Goal: Navigation & Orientation: Find specific page/section

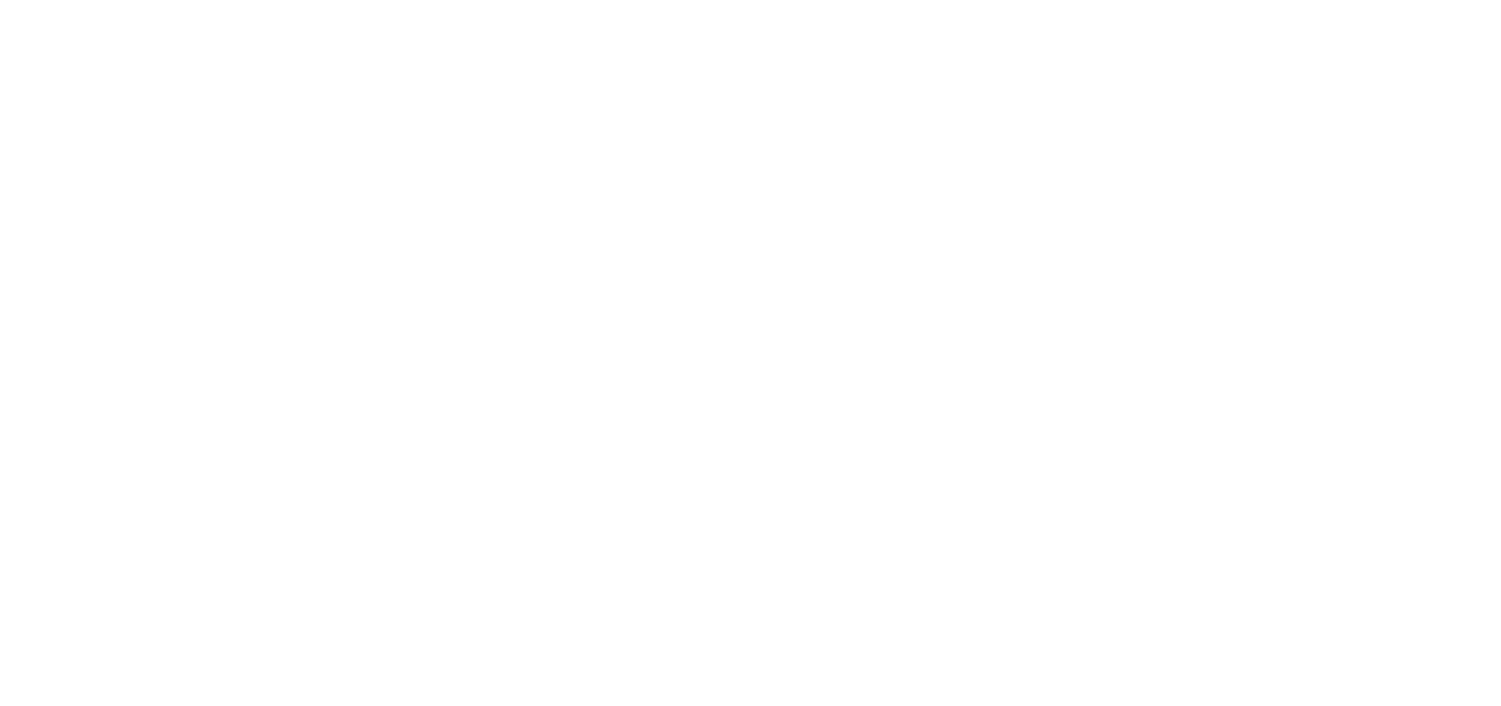
select select "*"
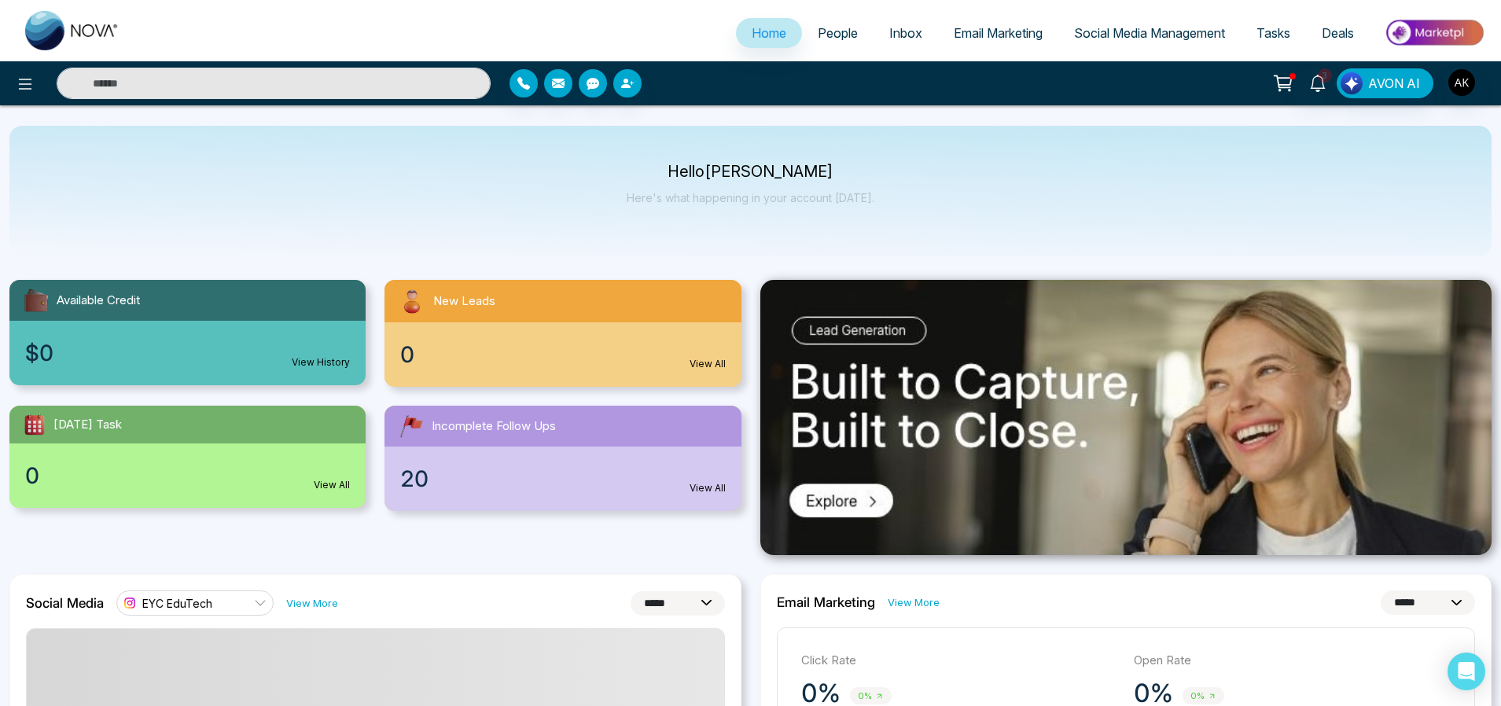
click at [1084, 147] on div "Hello Aditya Kumar Here's what happening in your account today." at bounding box center [750, 191] width 1482 height 131
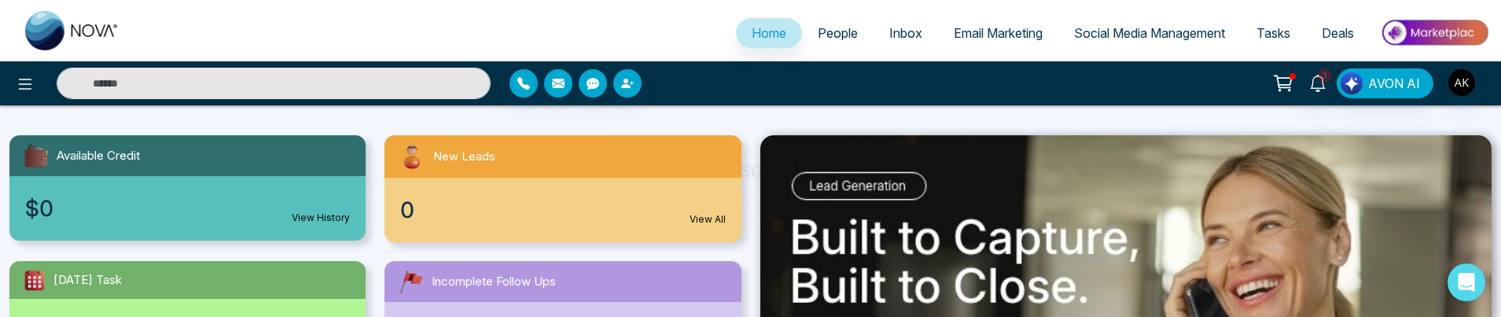
scroll to position [177, 0]
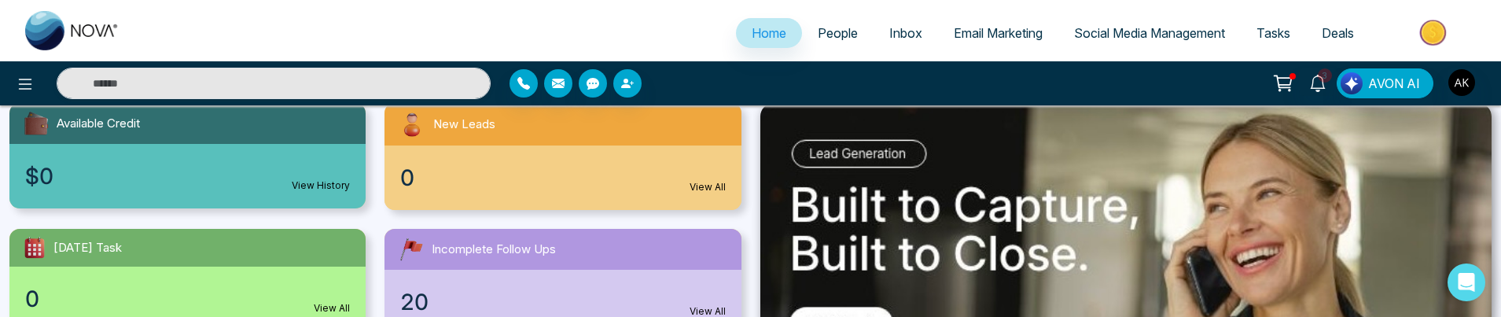
click at [804, 30] on link "People" at bounding box center [838, 33] width 72 height 30
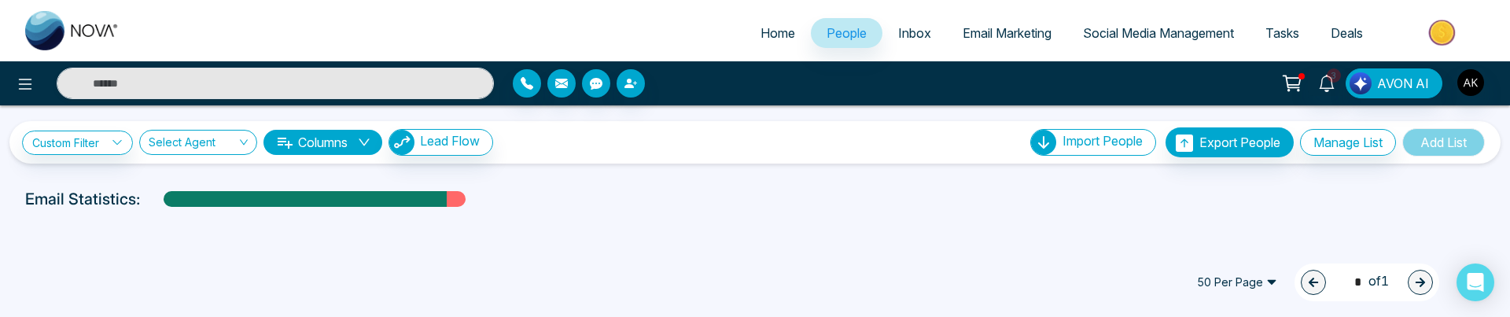
click at [771, 31] on span "Home" at bounding box center [777, 33] width 35 height 16
select select "*"
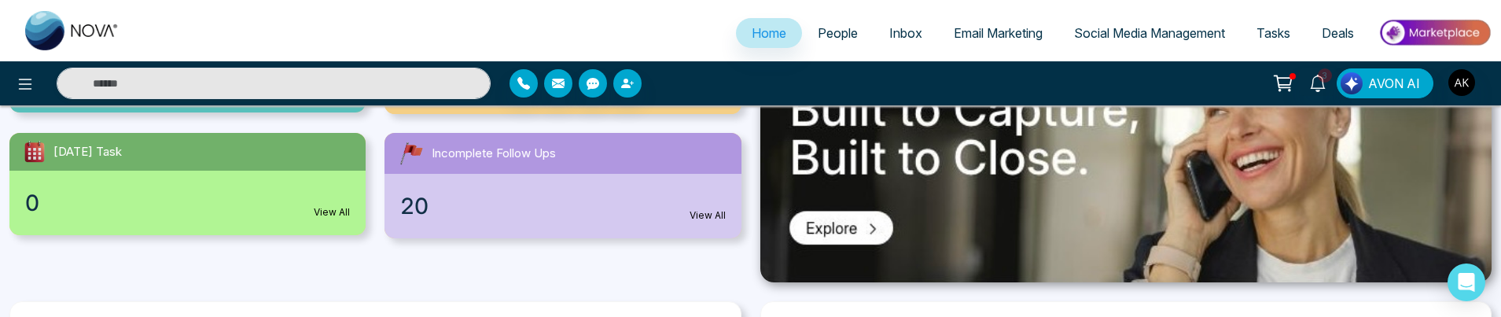
scroll to position [158, 0]
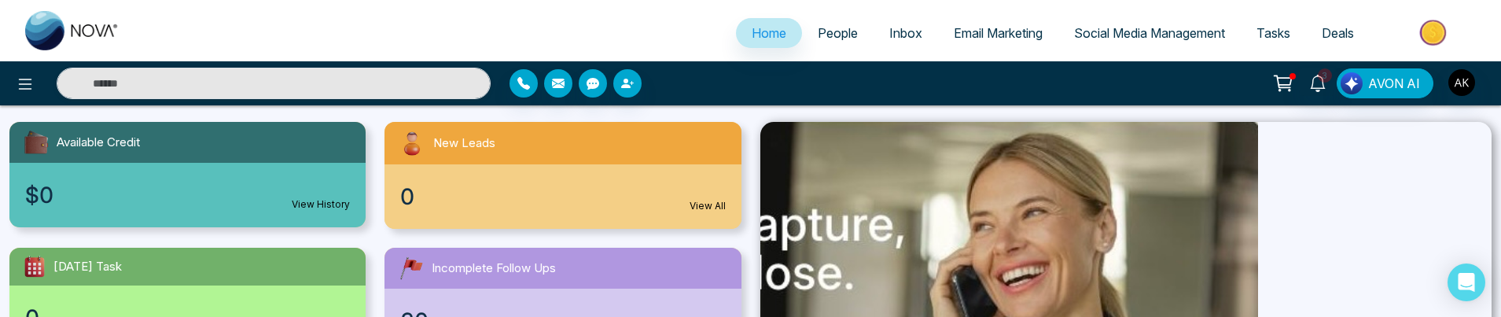
drag, startPoint x: 1175, startPoint y: 241, endPoint x: 811, endPoint y: 254, distance: 363.5
click at [811, 254] on img at bounding box center [892, 259] width 732 height 275
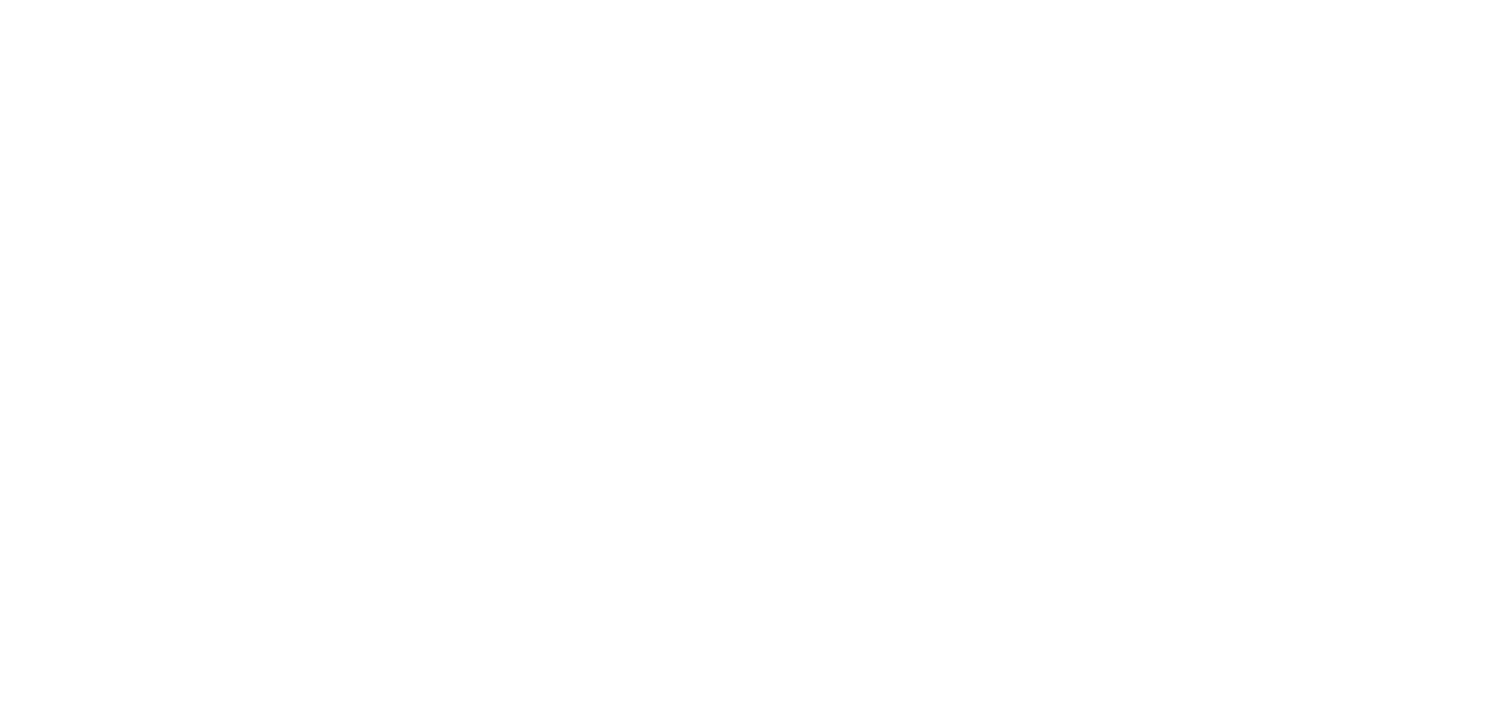
select select "*"
